Goal: Download file/media

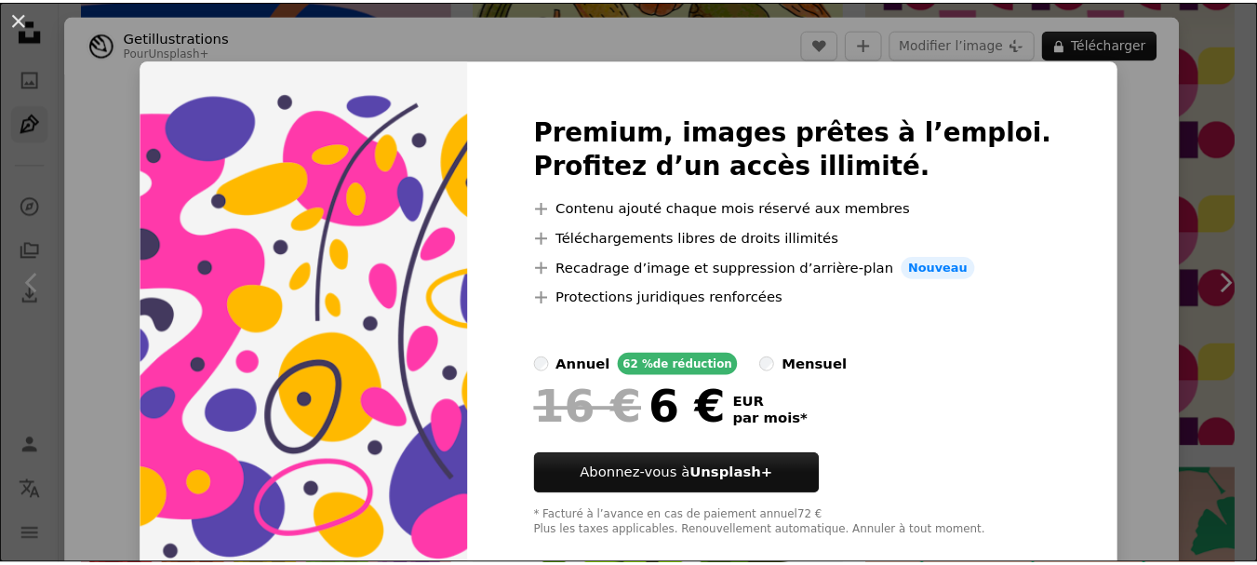
scroll to position [9037, 0]
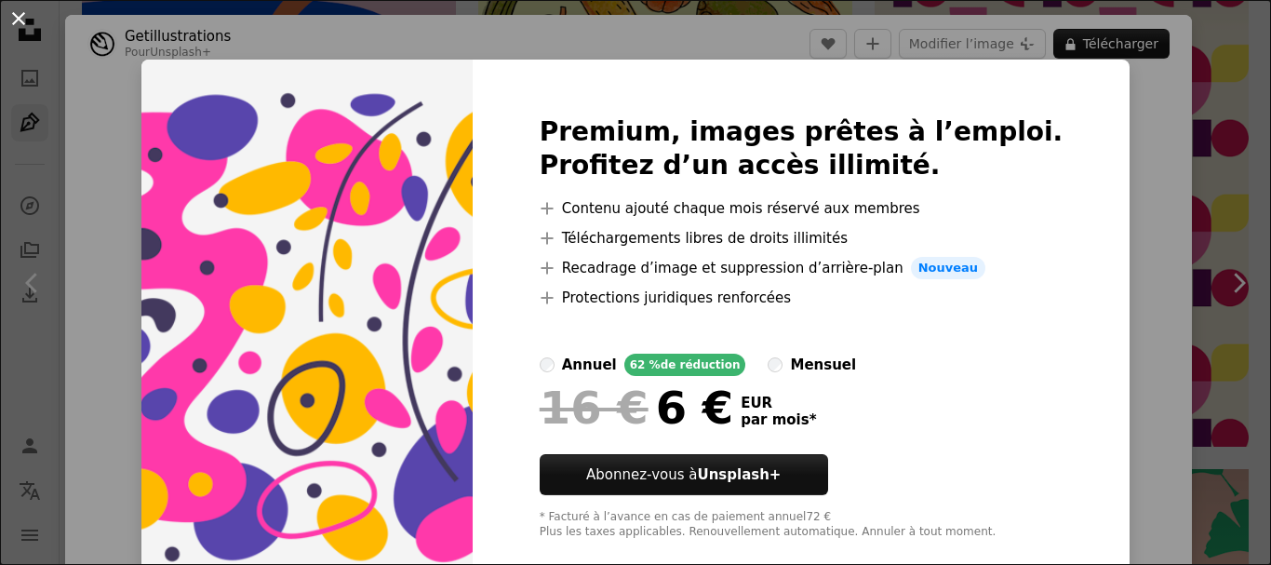
click at [19, 19] on button "An X shape" at bounding box center [18, 18] width 22 height 22
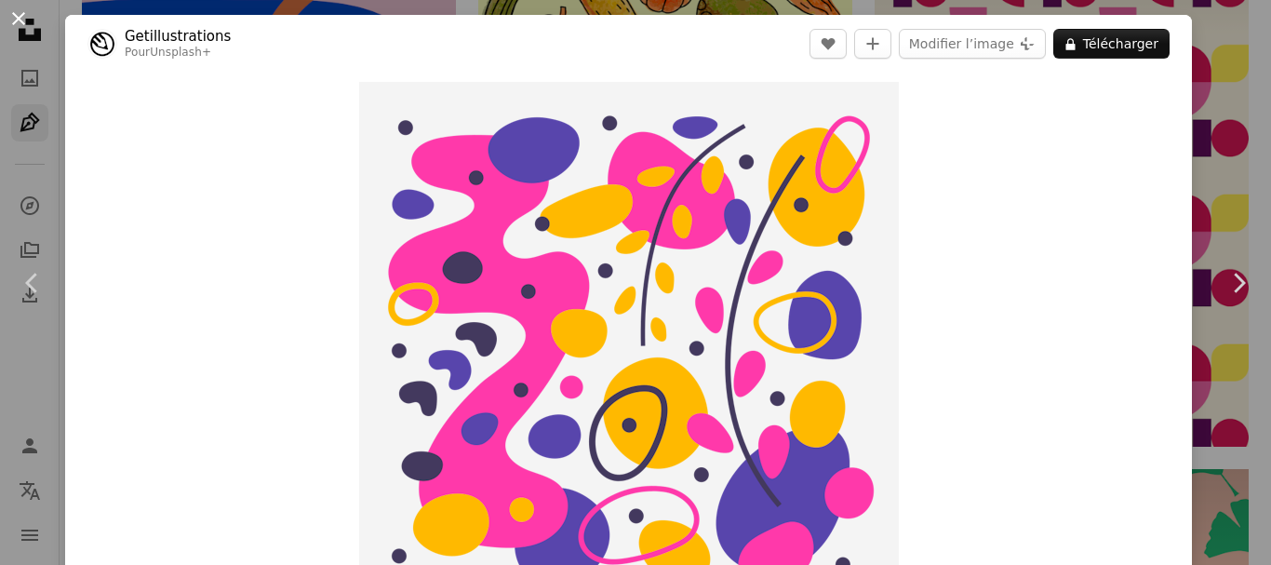
click at [23, 14] on button "An X shape" at bounding box center [18, 18] width 22 height 22
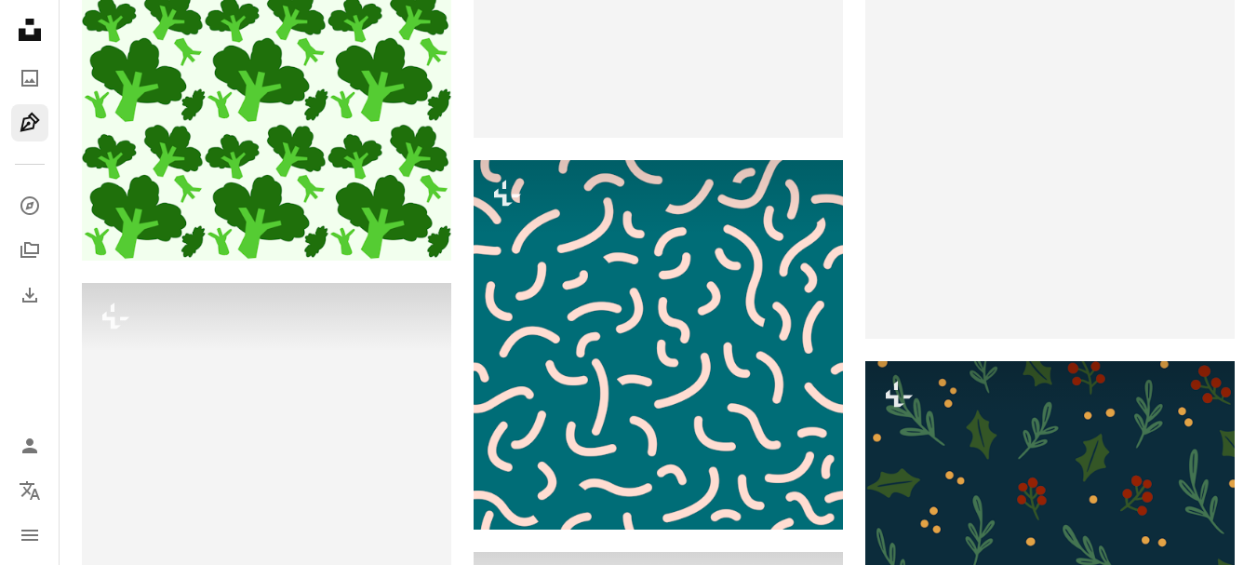
scroll to position [38283, 0]
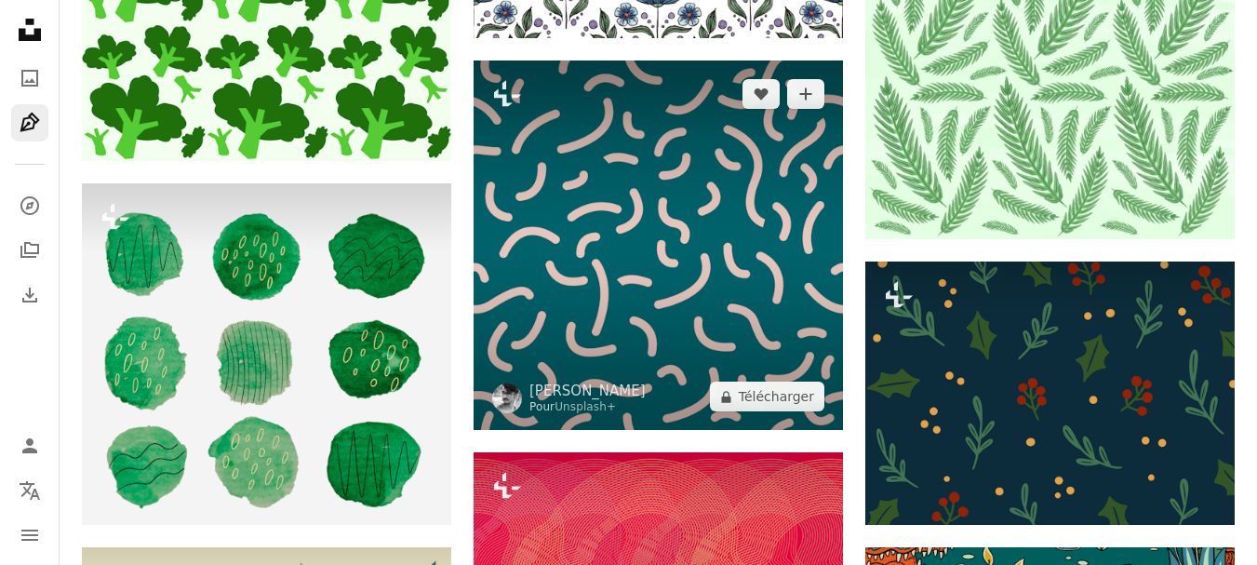
click at [748, 317] on img at bounding box center [658, 244] width 369 height 369
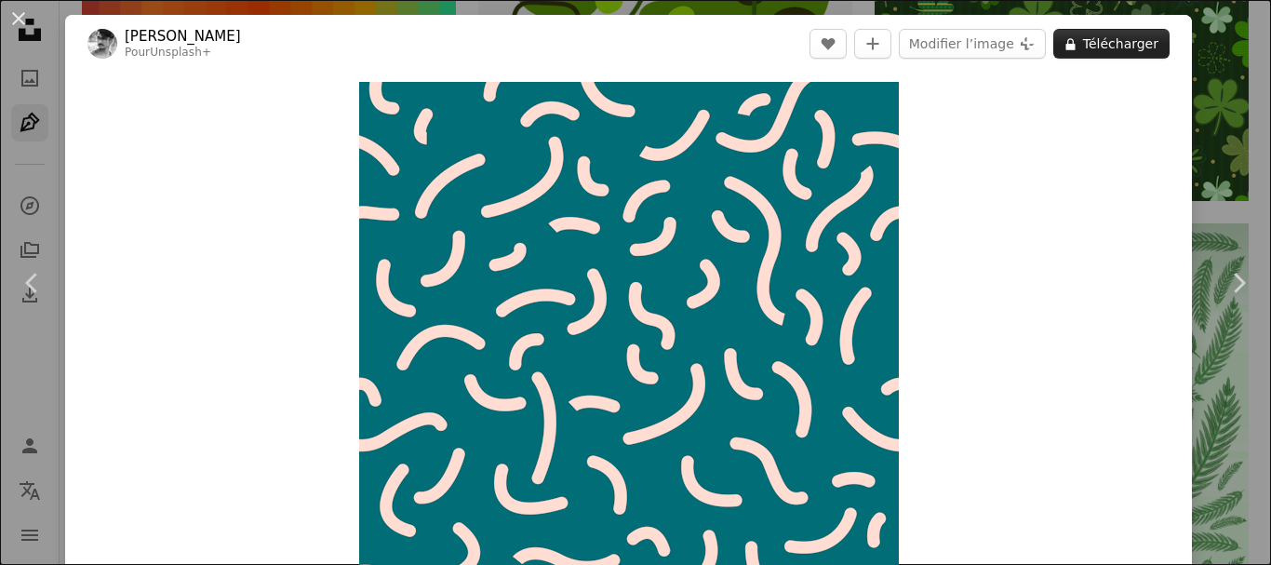
click at [1111, 51] on button "A lock Télécharger" at bounding box center [1112, 44] width 116 height 30
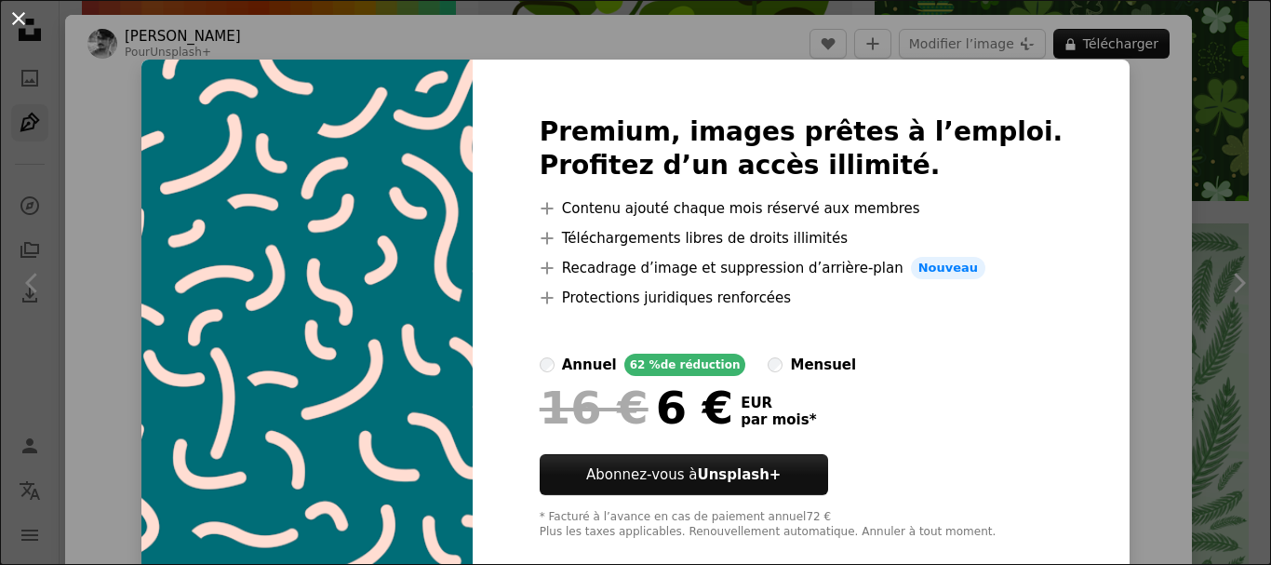
click at [23, 17] on button "An X shape" at bounding box center [18, 18] width 22 height 22
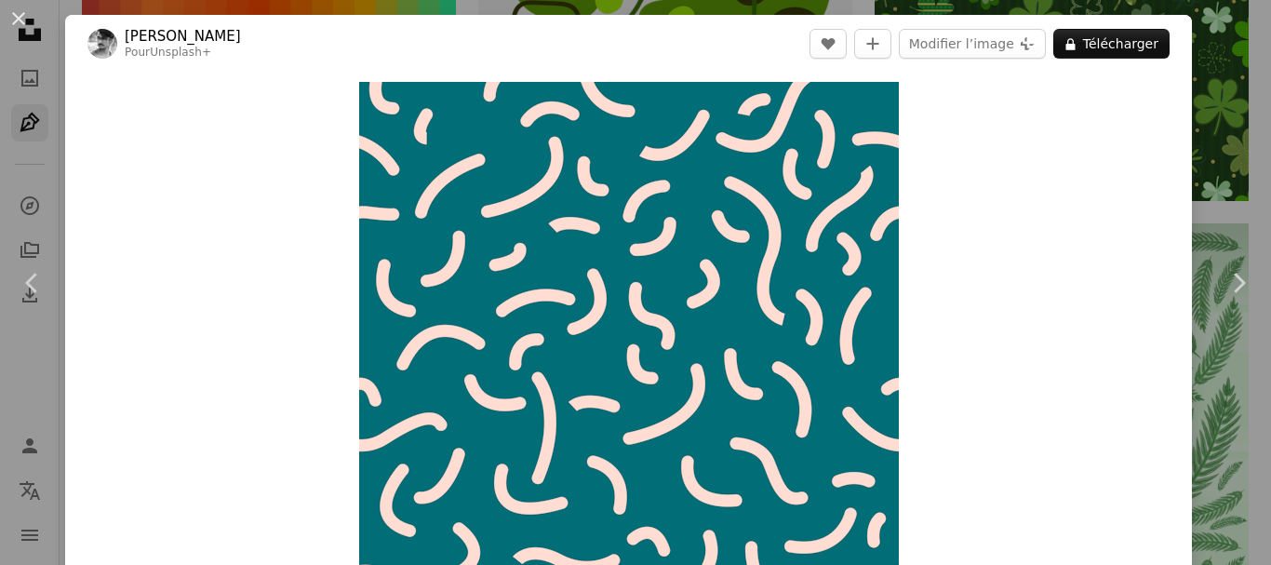
click at [23, 17] on button "An X shape" at bounding box center [18, 18] width 22 height 22
